Goal: Transaction & Acquisition: Book appointment/travel/reservation

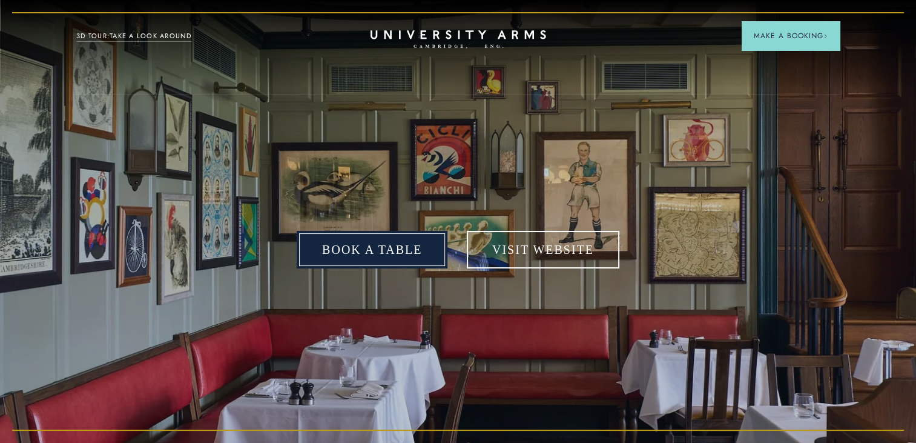
drag, startPoint x: 357, startPoint y: 253, endPoint x: 317, endPoint y: 247, distance: 39.9
click at [357, 253] on link "Book a table" at bounding box center [372, 250] width 151 height 38
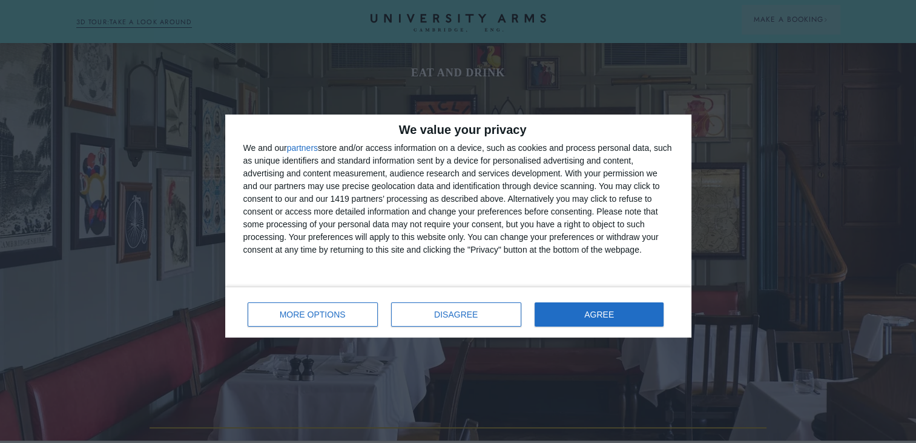
scroll to position [121, 0]
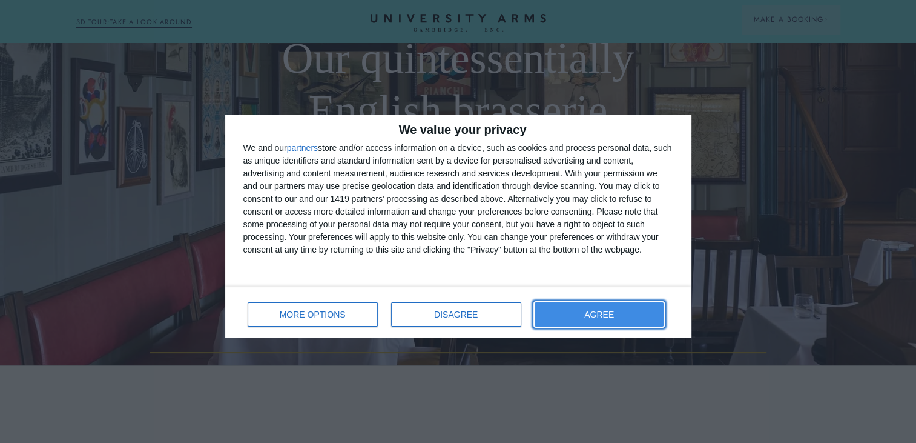
click at [628, 311] on button "AGREE" at bounding box center [600, 314] width 130 height 24
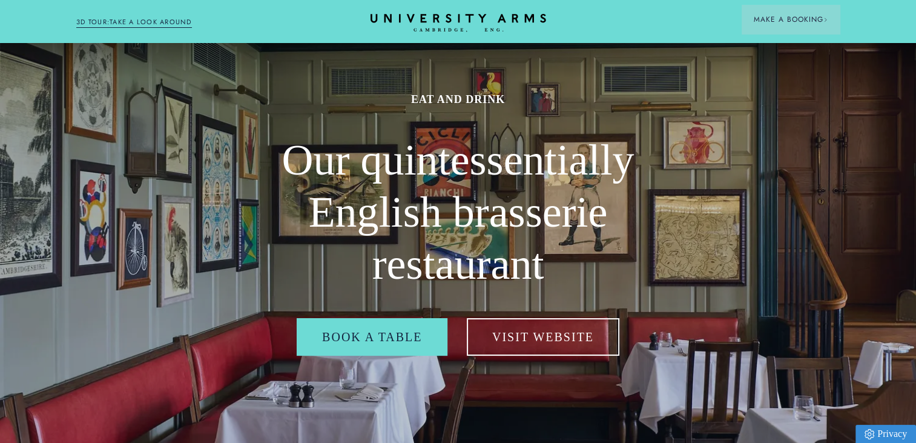
scroll to position [0, 0]
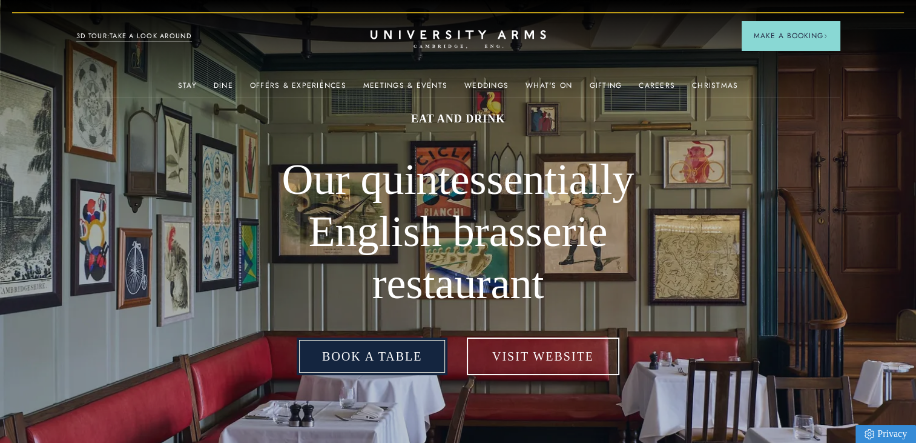
click at [385, 354] on link "Book a table" at bounding box center [372, 356] width 151 height 38
click at [365, 357] on link "Book a table" at bounding box center [372, 356] width 151 height 38
click at [366, 356] on link "Book a table" at bounding box center [372, 356] width 151 height 38
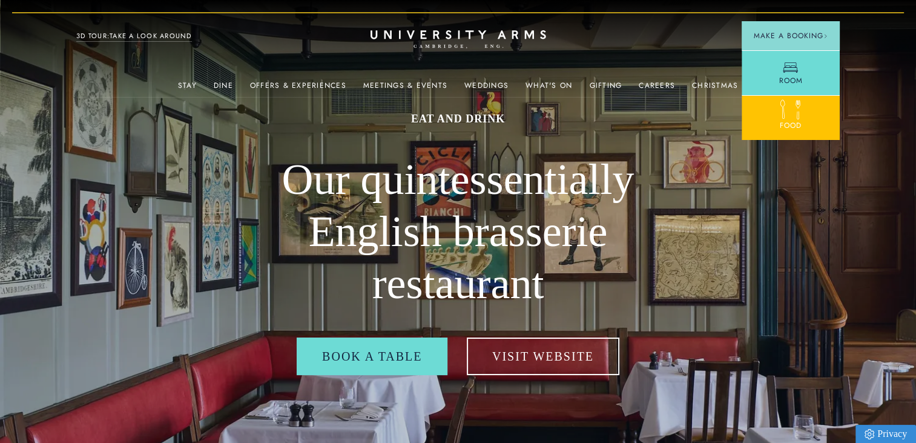
click at [787, 116] on div at bounding box center [790, 112] width 15 height 15
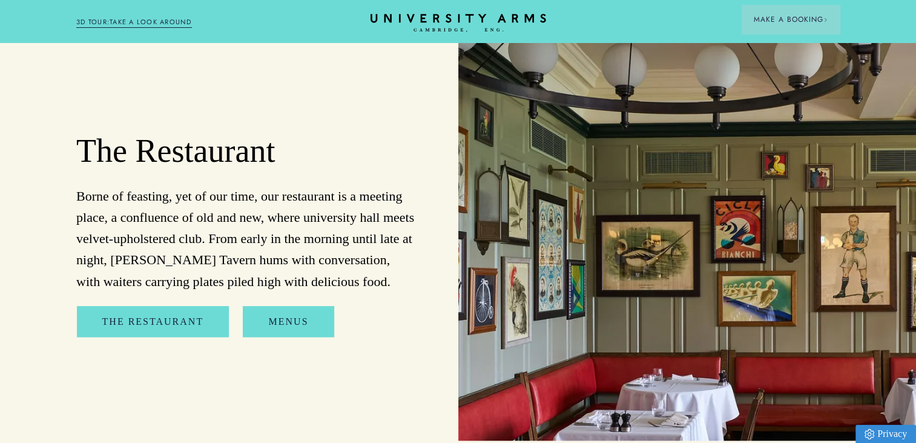
scroll to position [1333, 0]
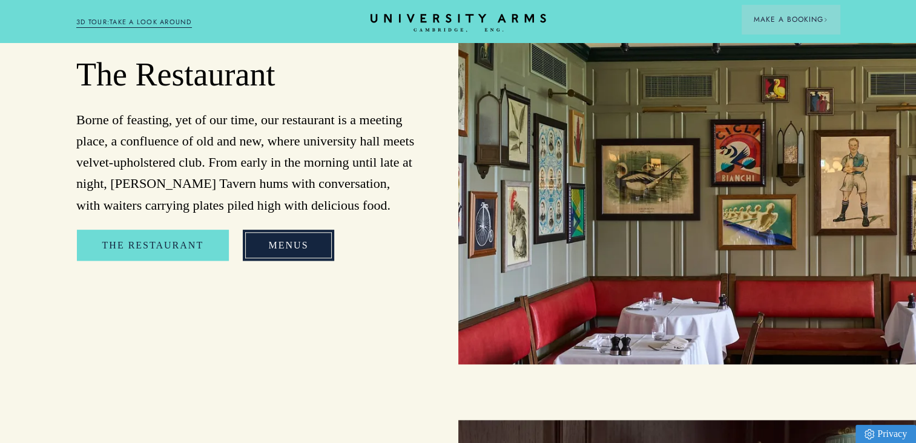
click at [294, 230] on link "Menus" at bounding box center [288, 245] width 91 height 31
